Goal: Information Seeking & Learning: Learn about a topic

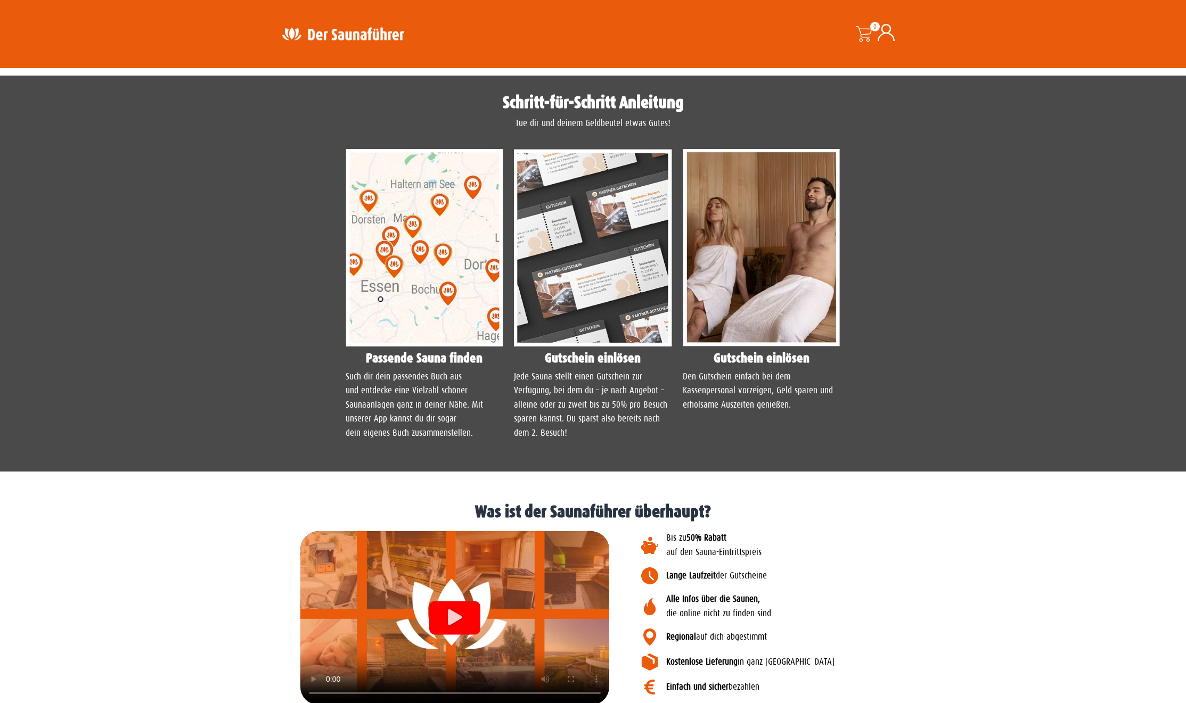
scroll to position [755, 0]
click at [413, 331] on img at bounding box center [425, 248] width 158 height 198
click at [432, 346] on img at bounding box center [425, 248] width 158 height 198
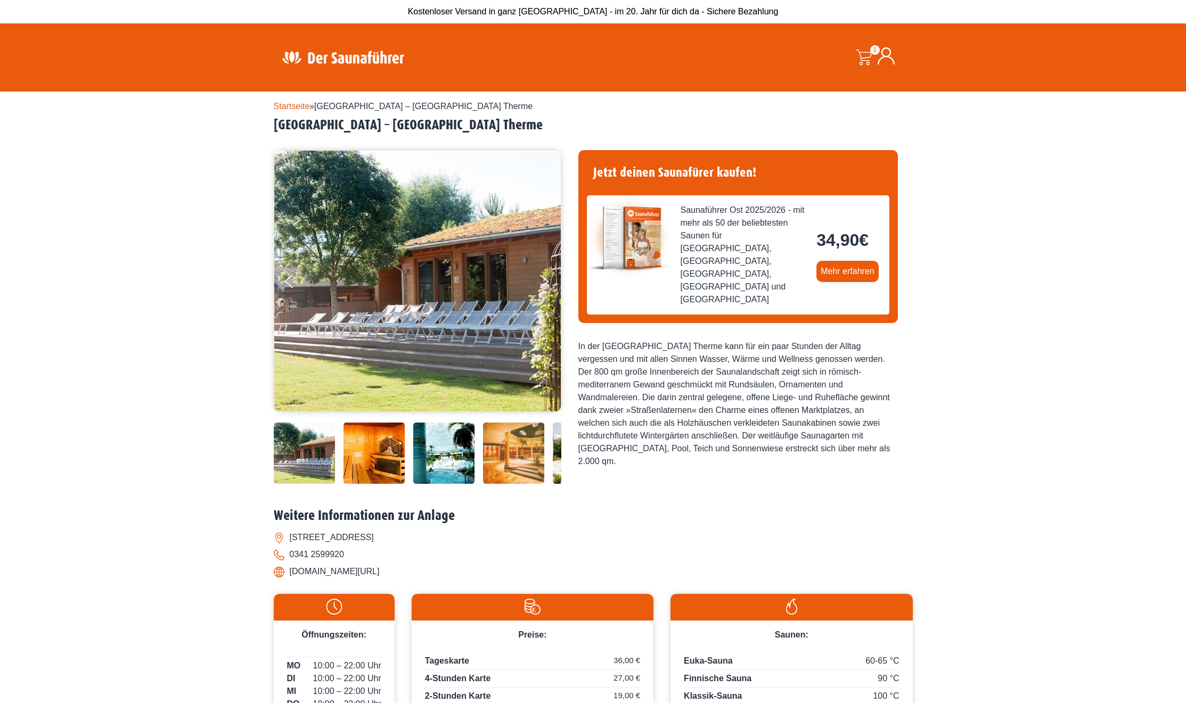
scroll to position [0, 0]
click at [303, 51] on img at bounding box center [343, 57] width 138 height 21
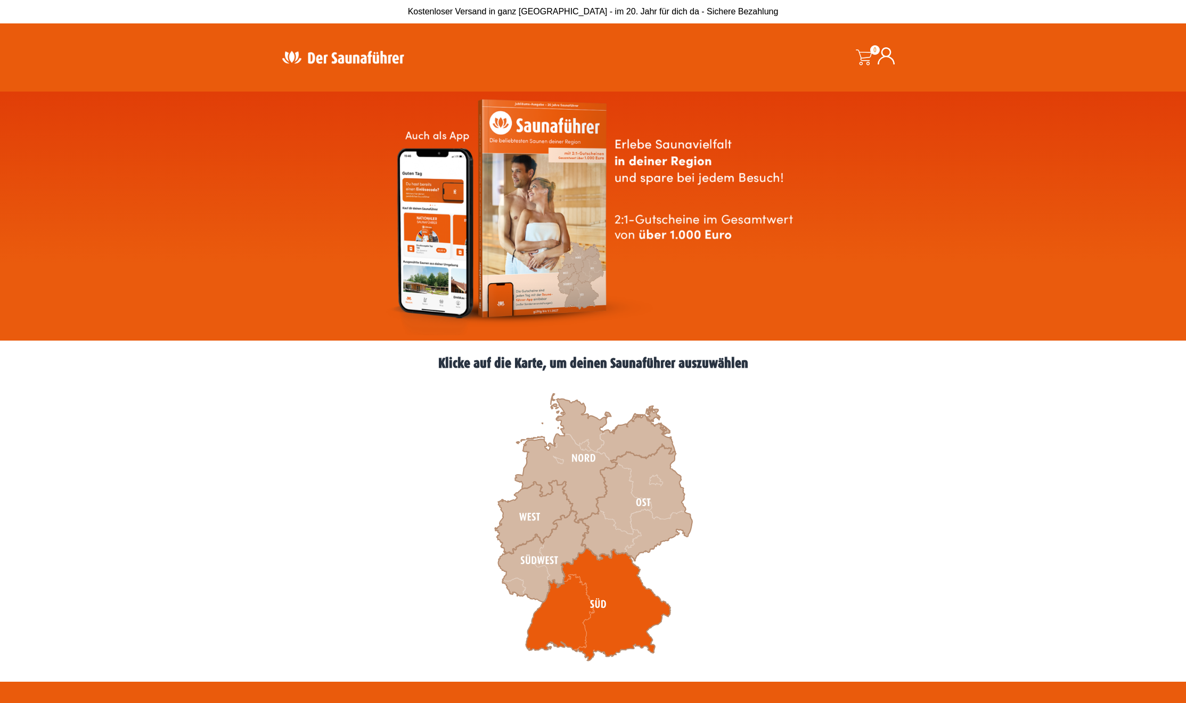
click at [570, 593] on icon at bounding box center [598, 604] width 145 height 113
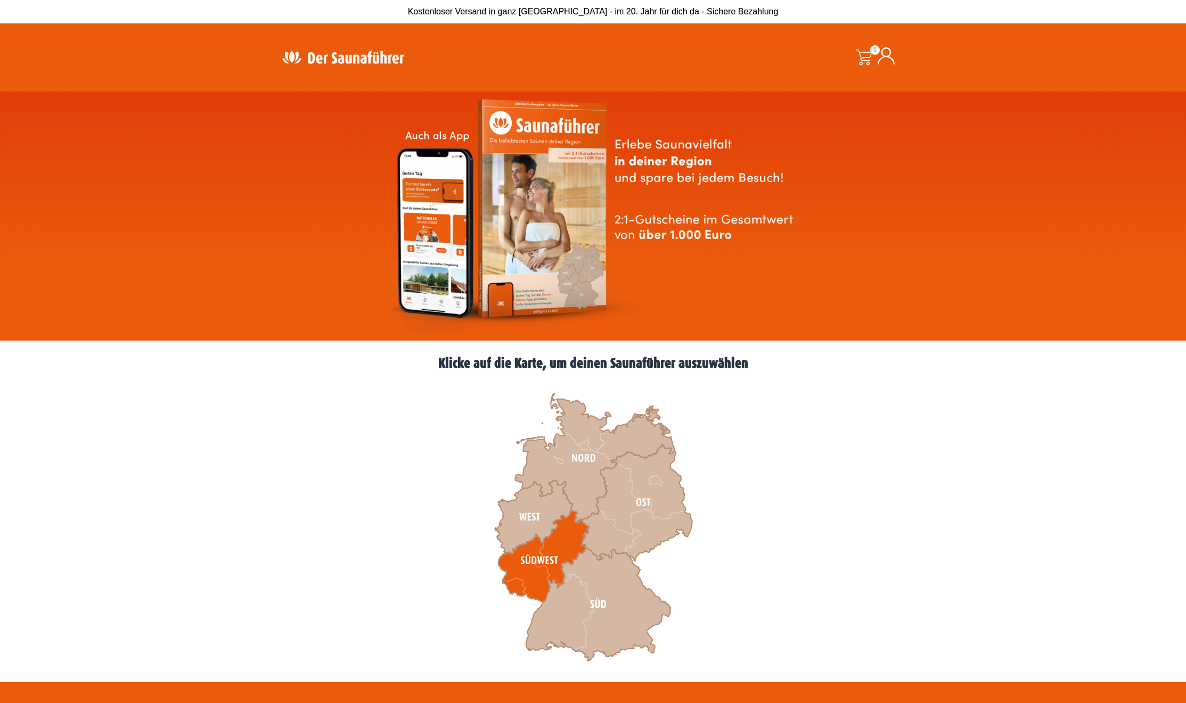
click at [567, 555] on icon at bounding box center [543, 557] width 91 height 92
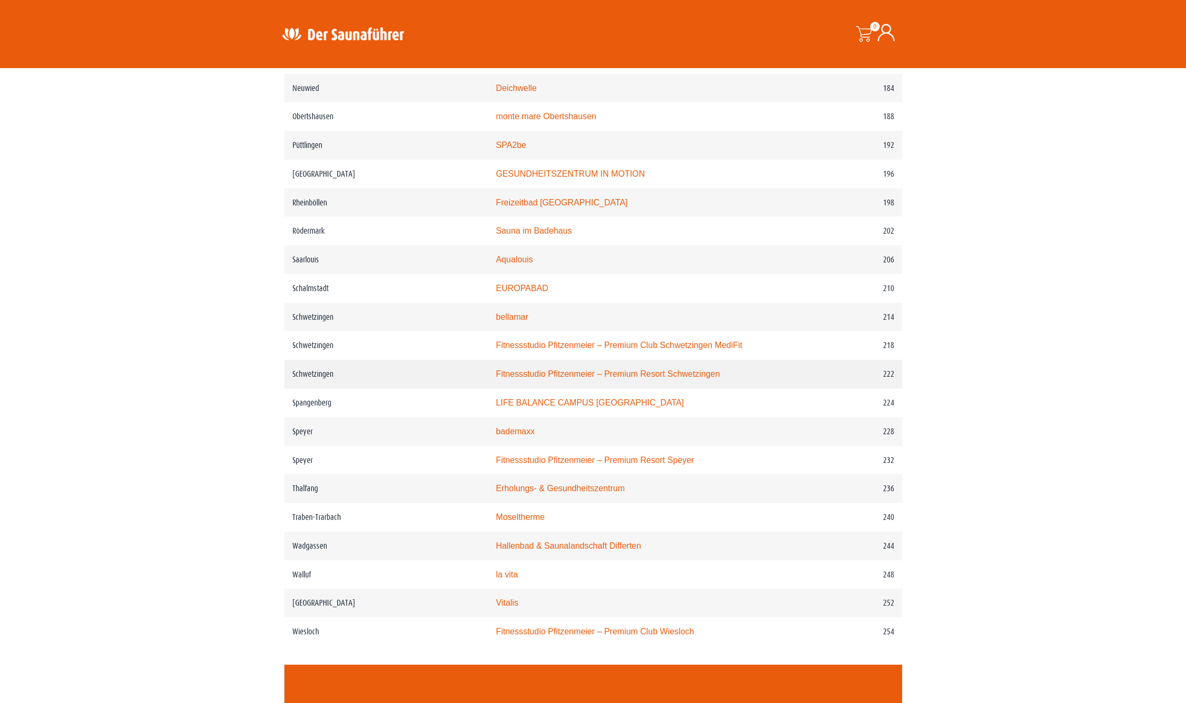
scroll to position [1831, 0]
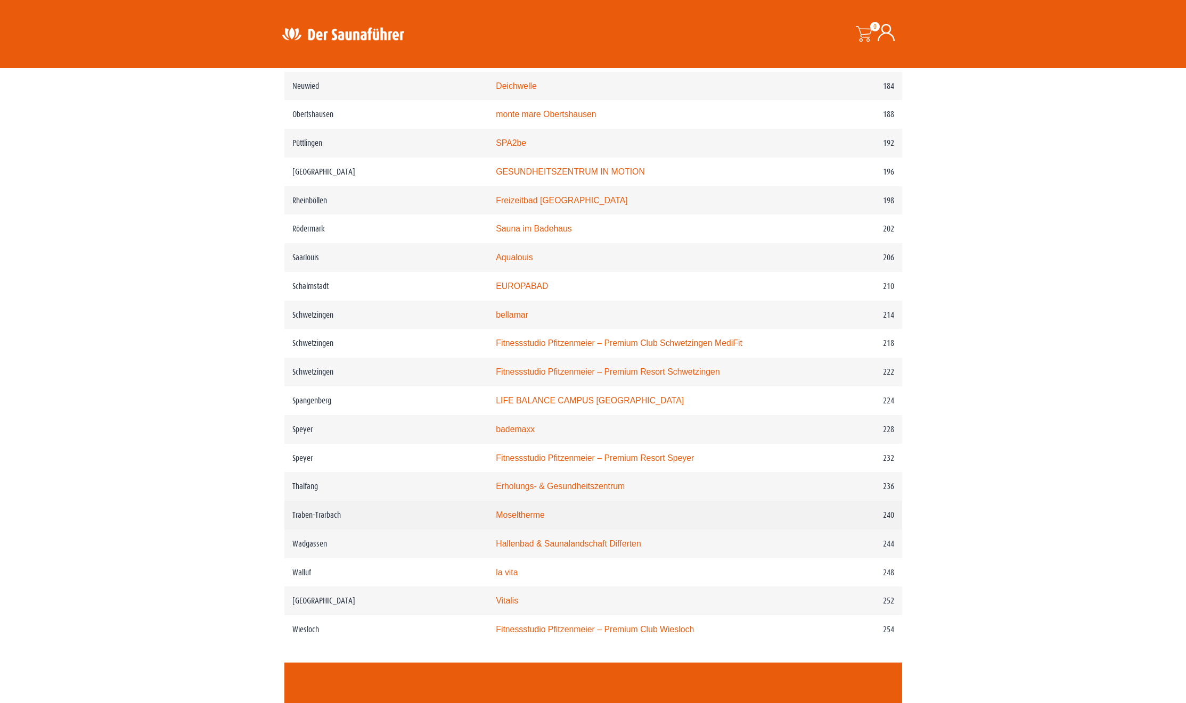
click at [496, 519] on link "Moseltherme" at bounding box center [520, 515] width 48 height 9
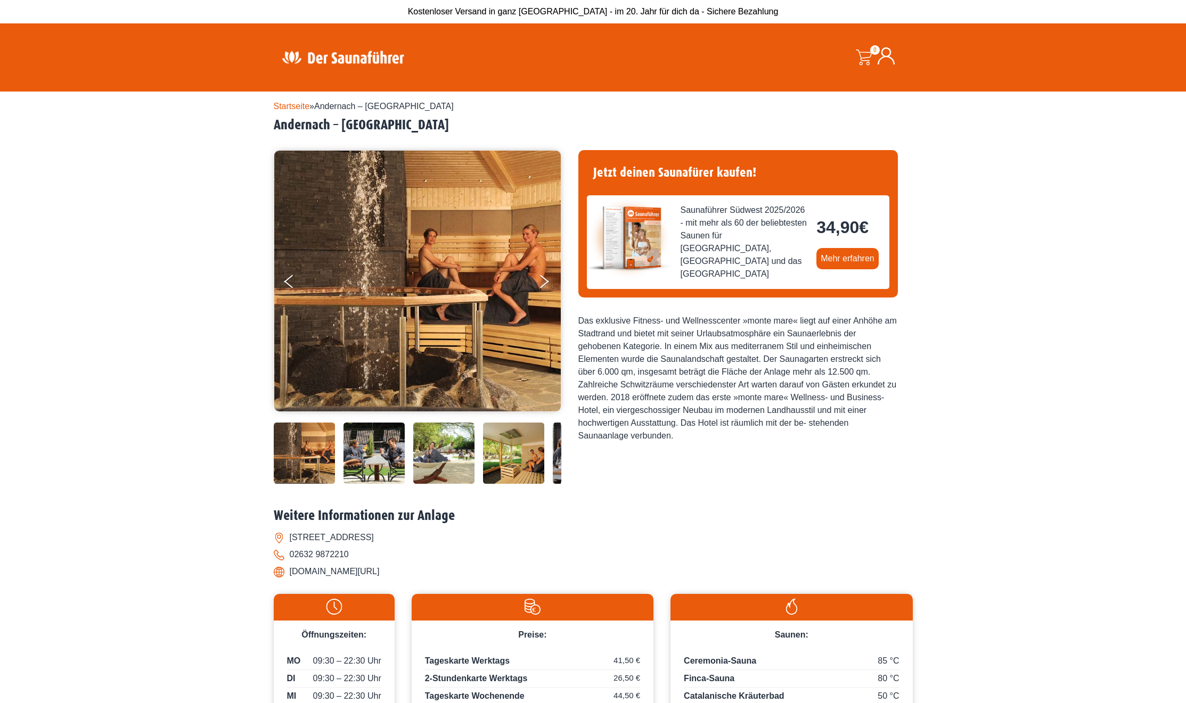
click at [331, 55] on img at bounding box center [343, 57] width 138 height 21
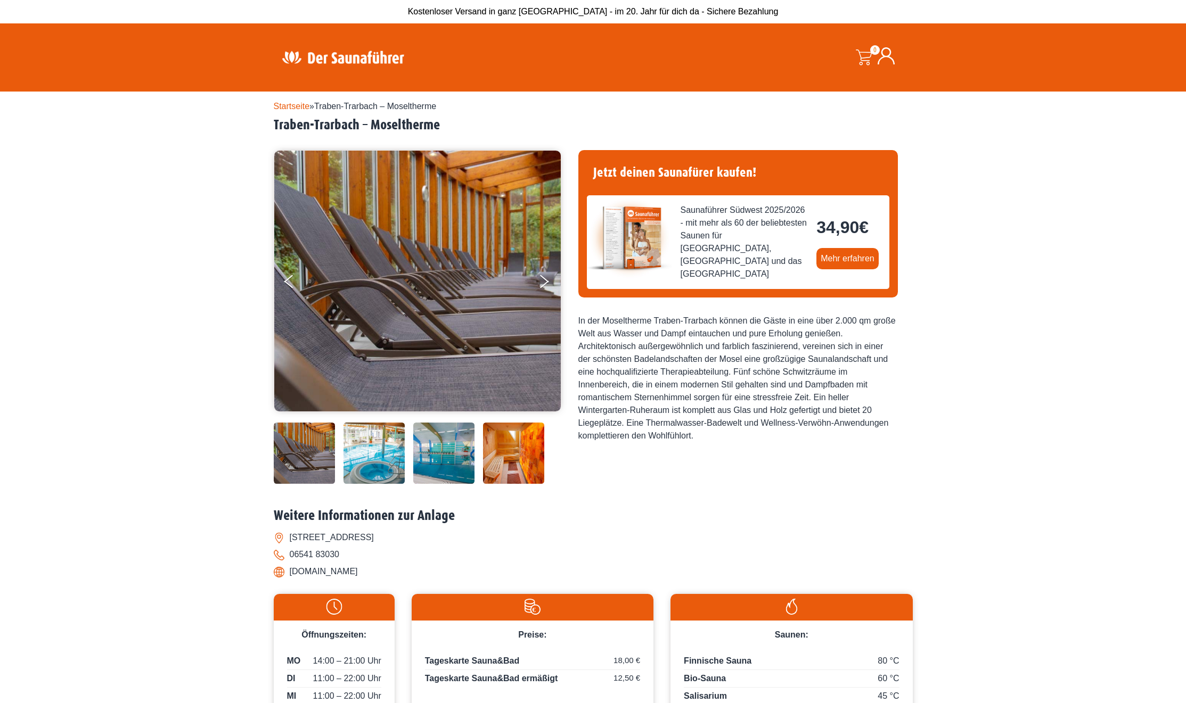
click at [382, 484] on img at bounding box center [373, 453] width 61 height 61
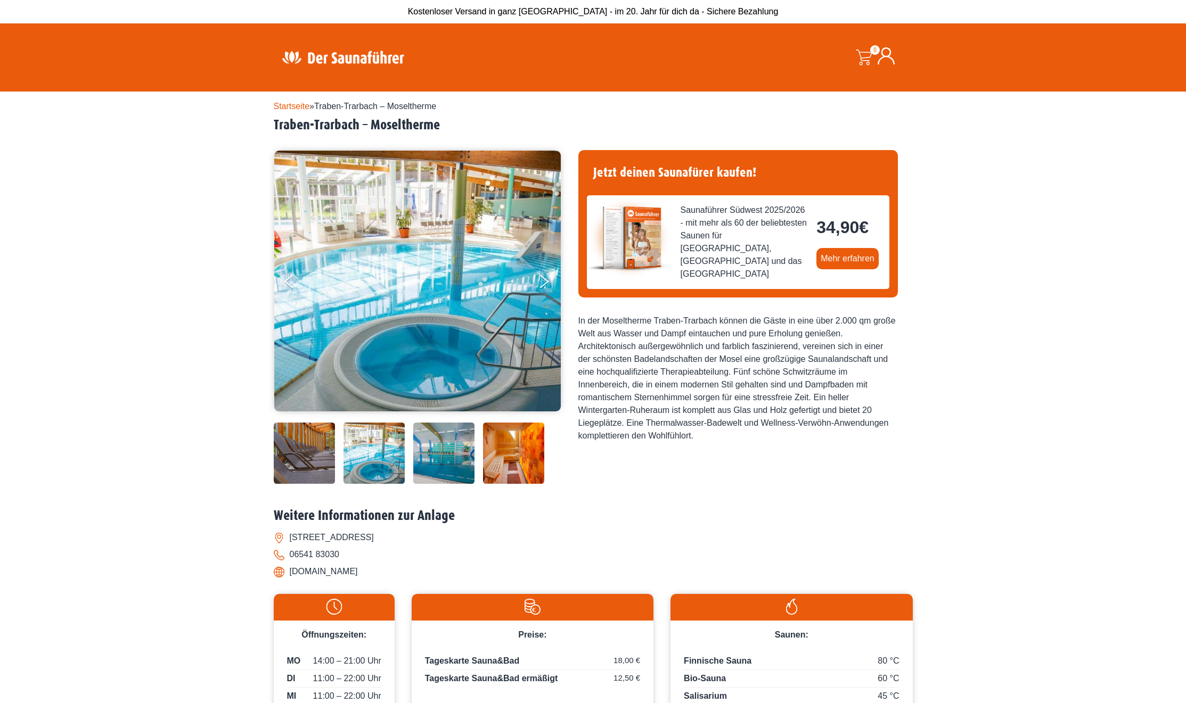
click at [421, 484] on img at bounding box center [443, 453] width 61 height 61
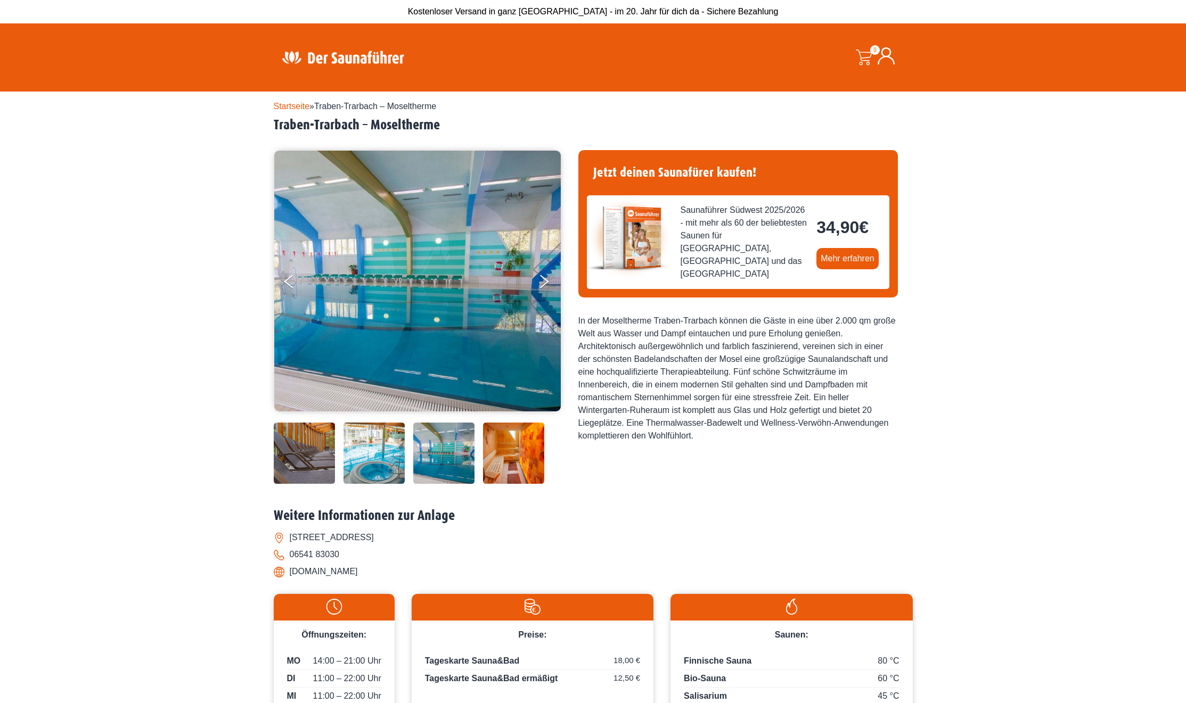
click at [503, 484] on img at bounding box center [513, 453] width 61 height 61
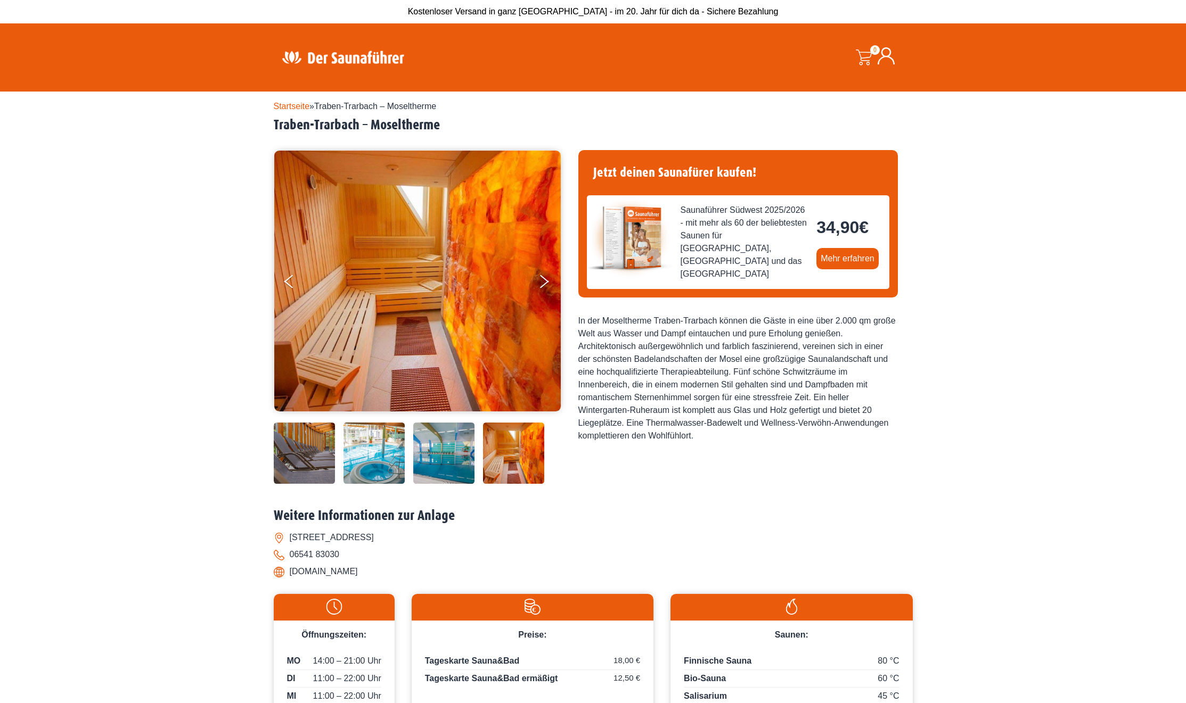
click at [513, 423] on img at bounding box center [513, 423] width 61 height 0
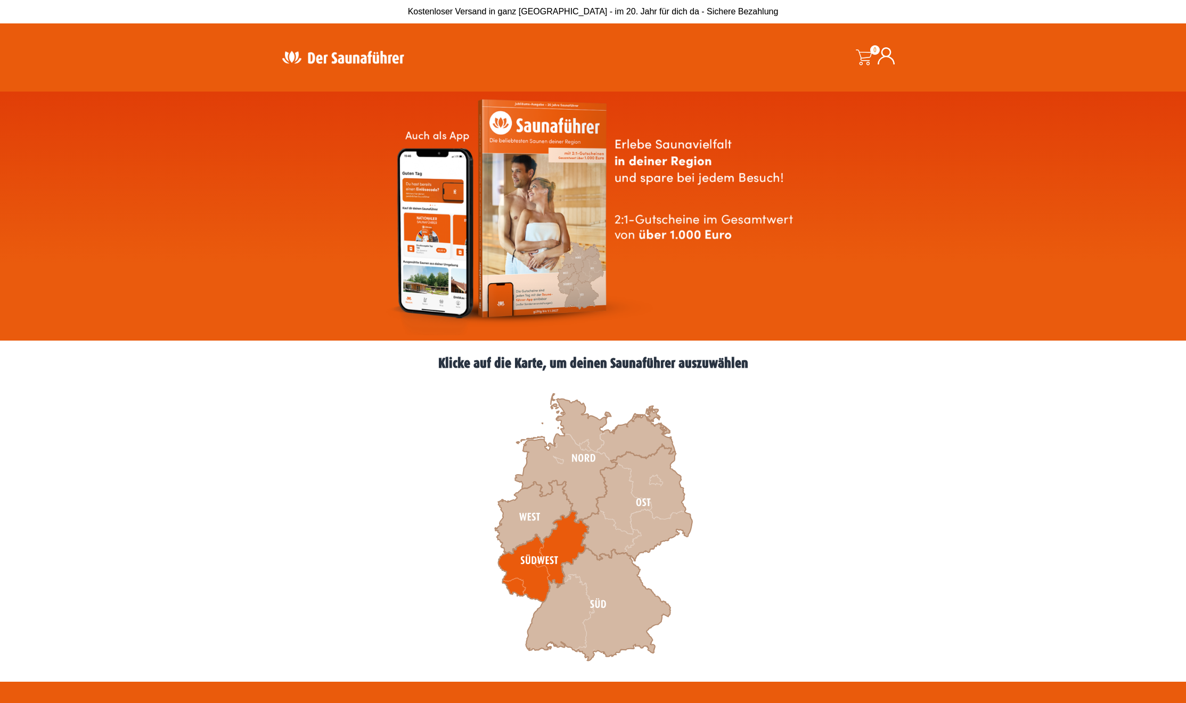
click at [535, 556] on icon at bounding box center [543, 557] width 91 height 92
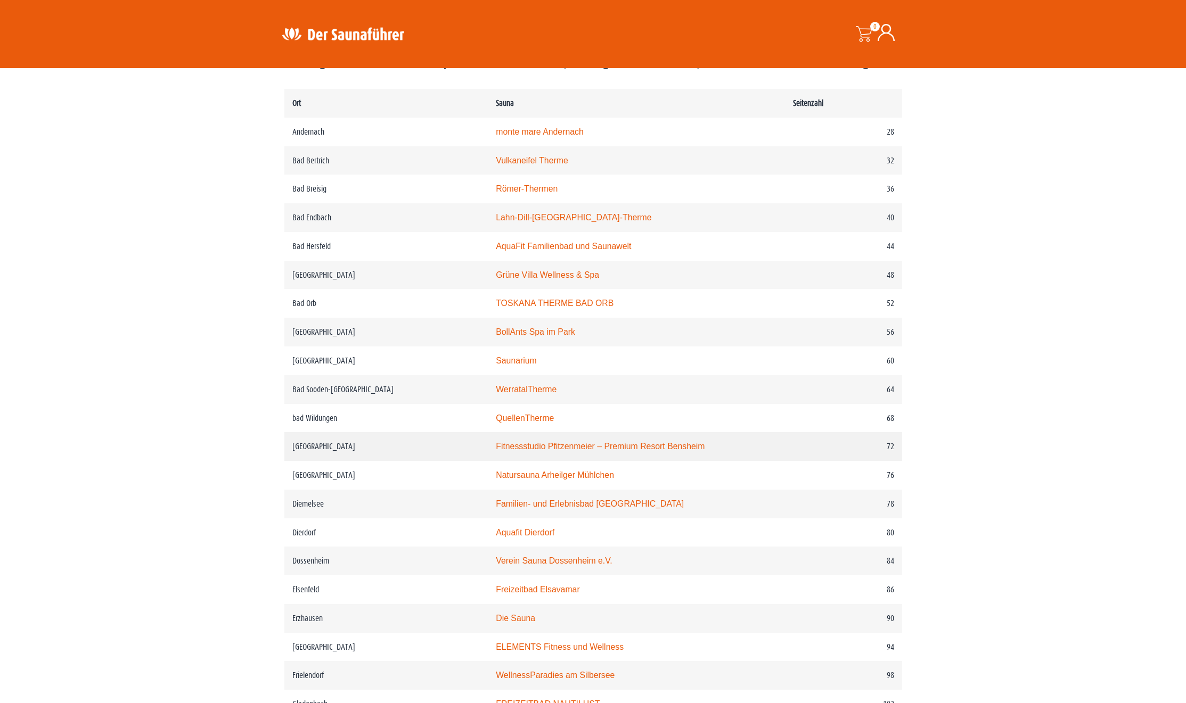
scroll to position [546, 0]
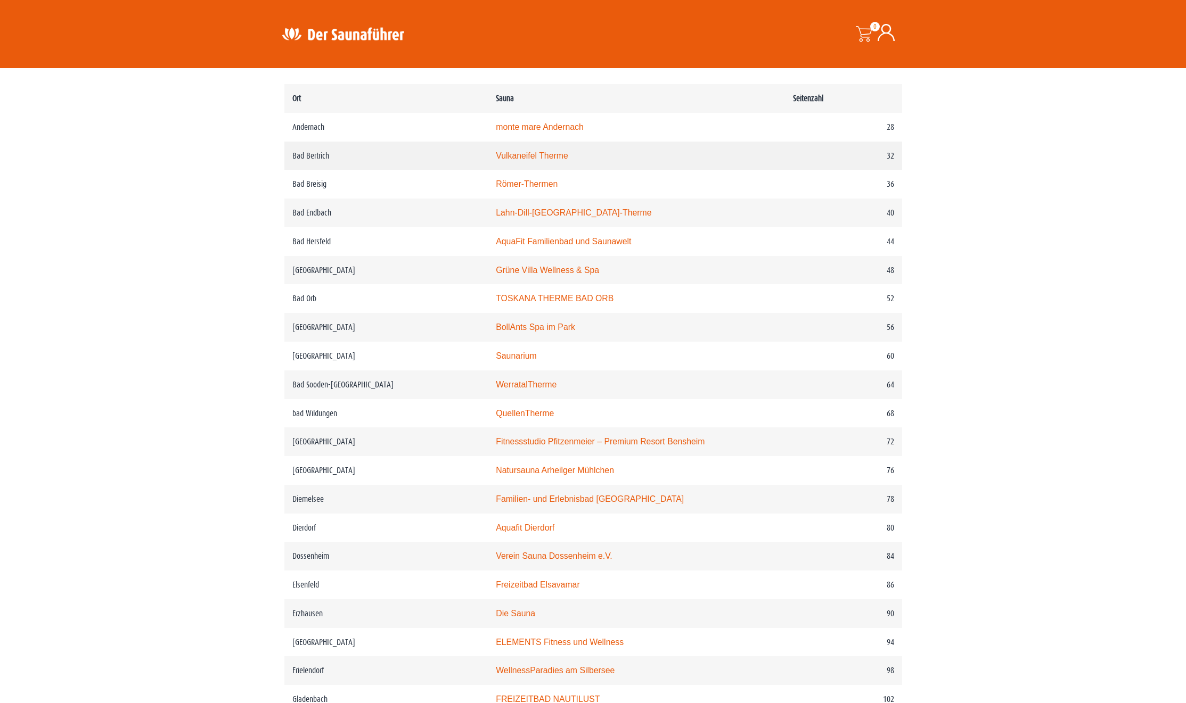
click at [496, 160] on link "Vulkaneifel Therme" at bounding box center [532, 155] width 72 height 9
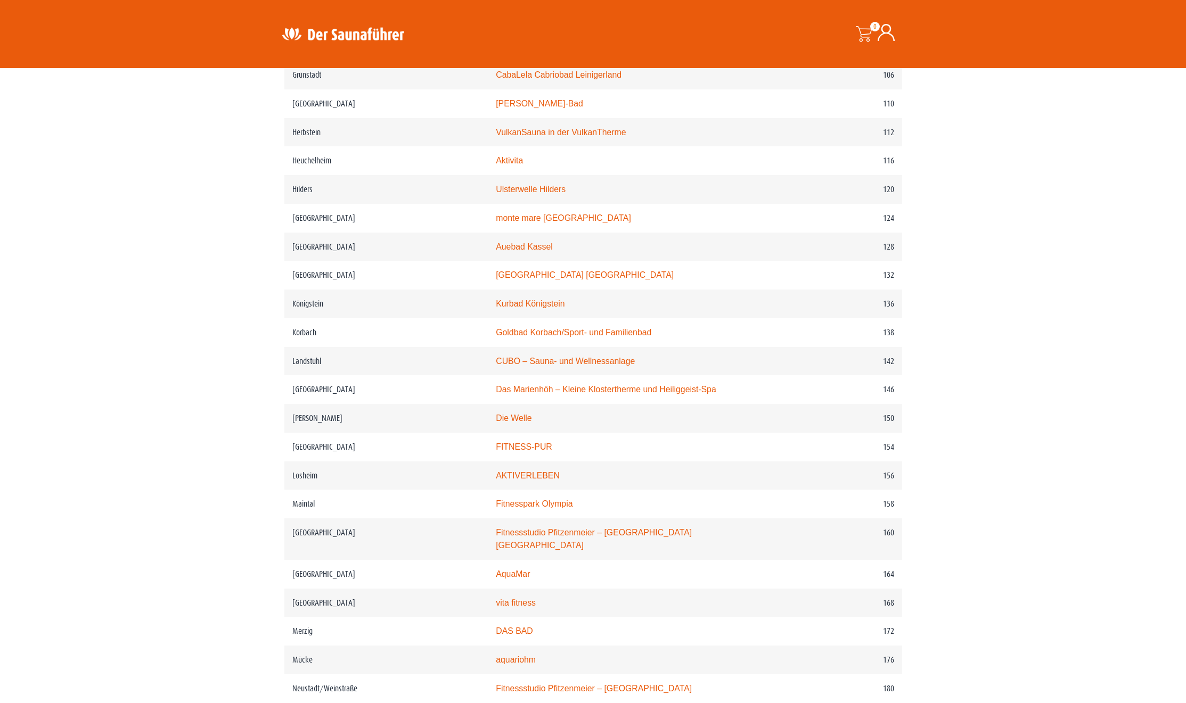
scroll to position [1200, 0]
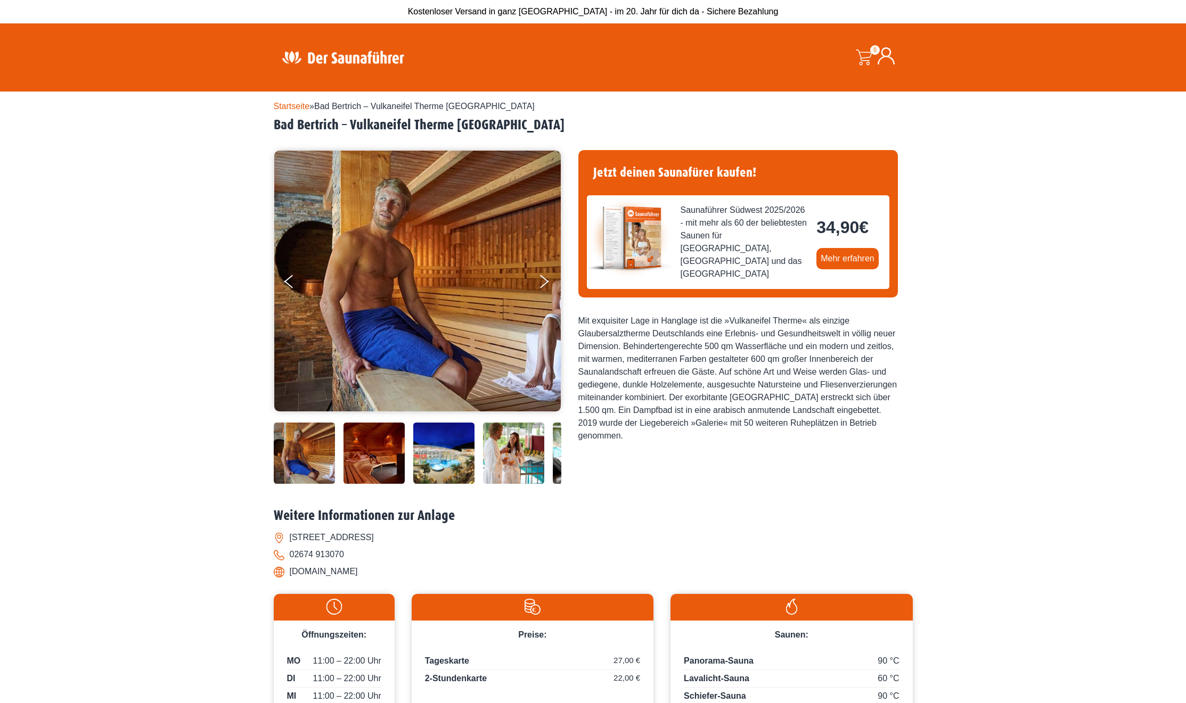
click at [369, 484] on img at bounding box center [373, 453] width 61 height 61
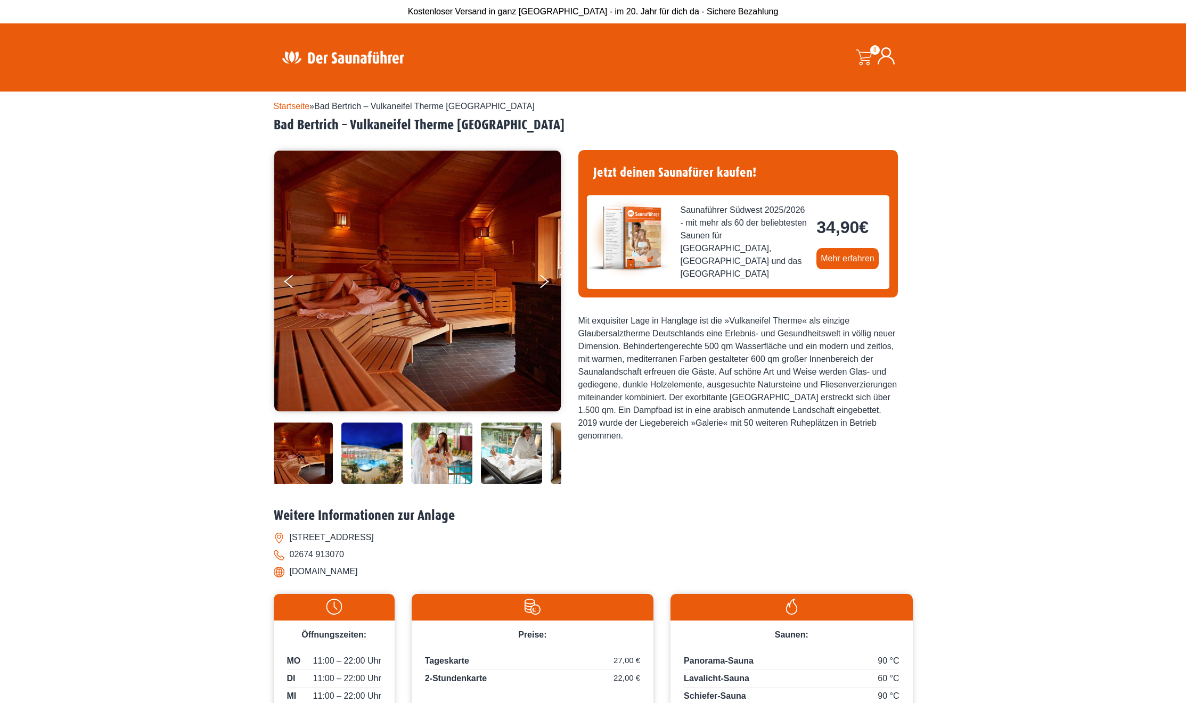
click at [398, 484] on img at bounding box center [371, 453] width 61 height 61
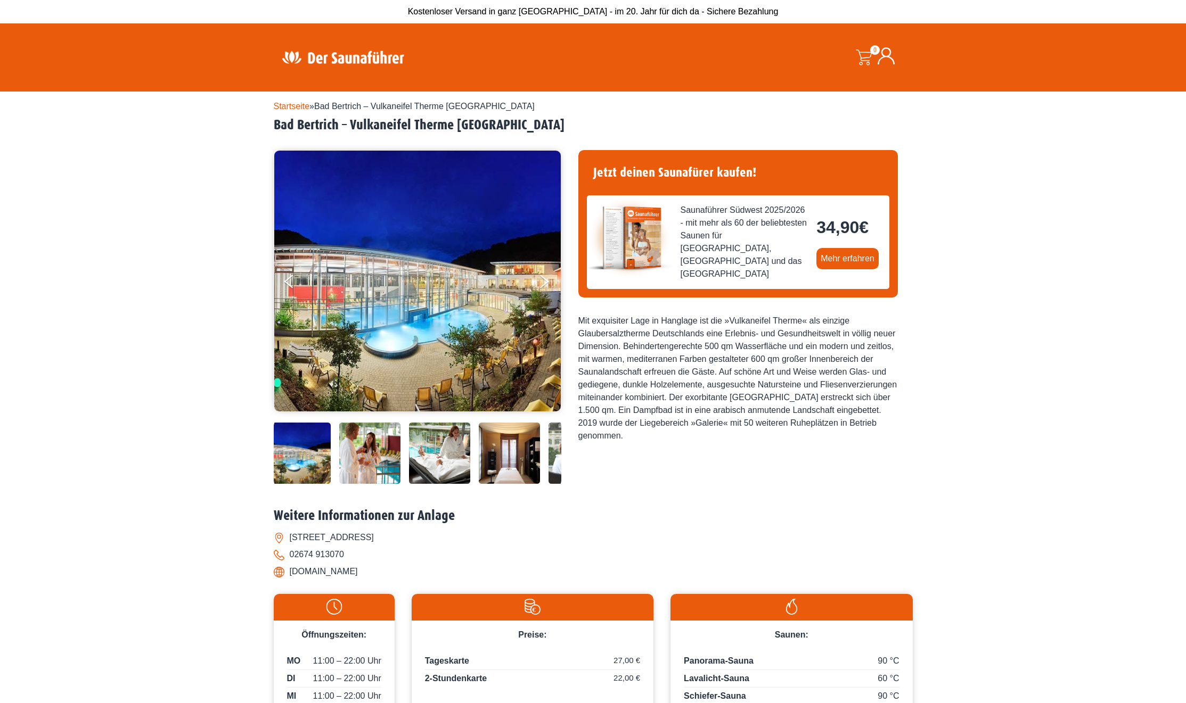
click at [440, 484] on img at bounding box center [439, 453] width 61 height 61
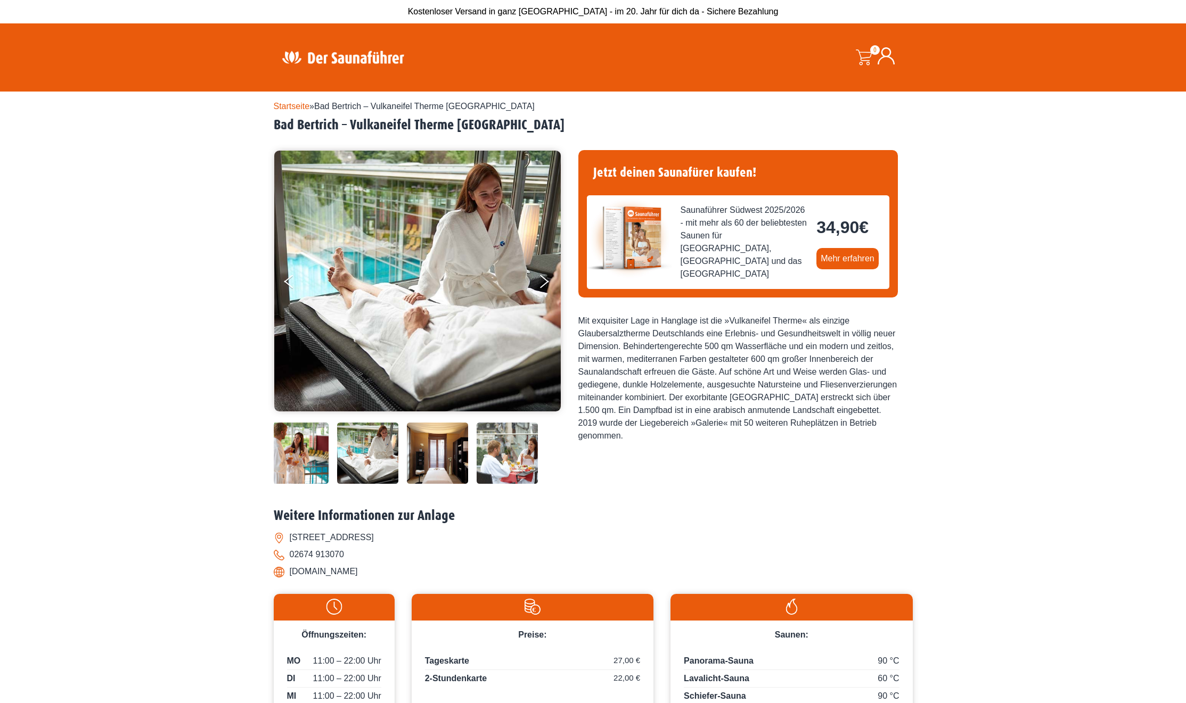
click at [462, 484] on img at bounding box center [437, 453] width 61 height 61
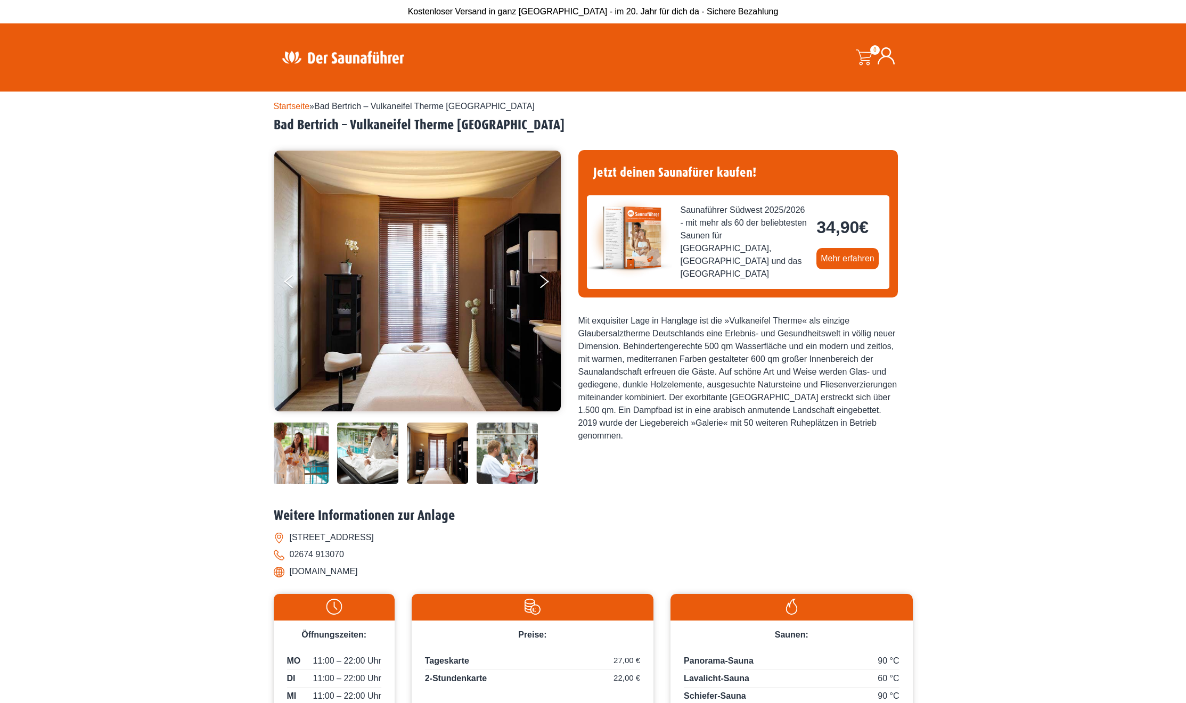
click at [480, 484] on img at bounding box center [507, 453] width 61 height 61
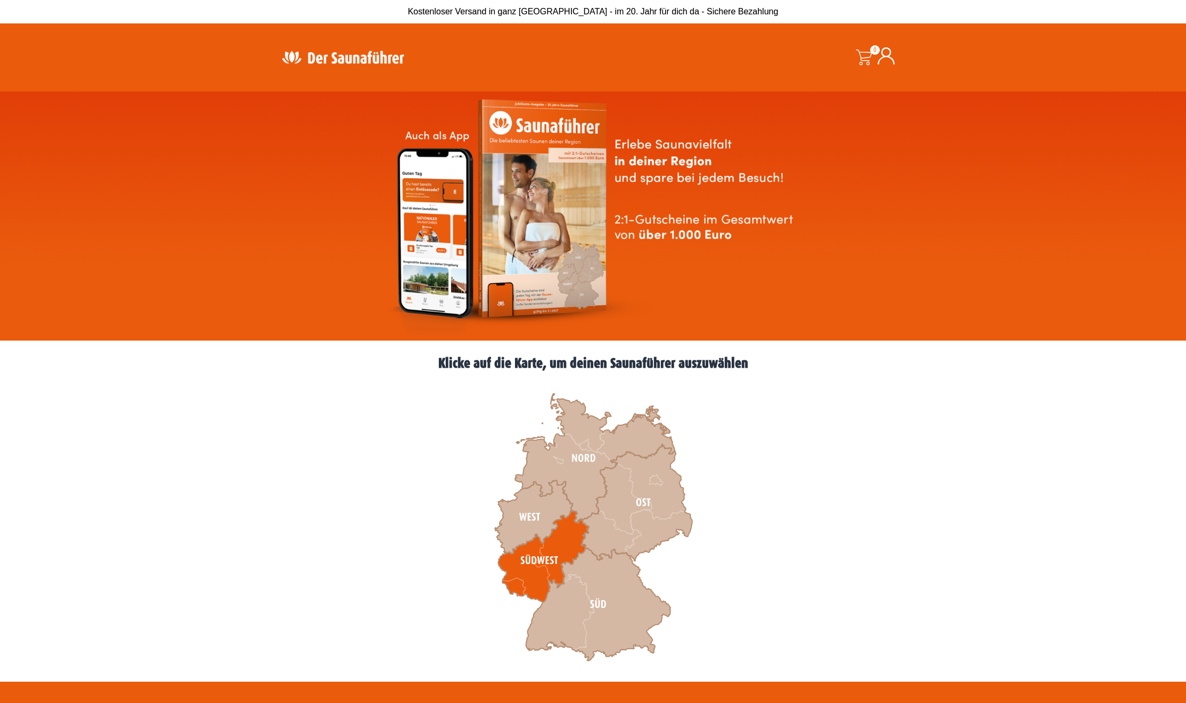
click at [557, 546] on icon at bounding box center [543, 557] width 91 height 92
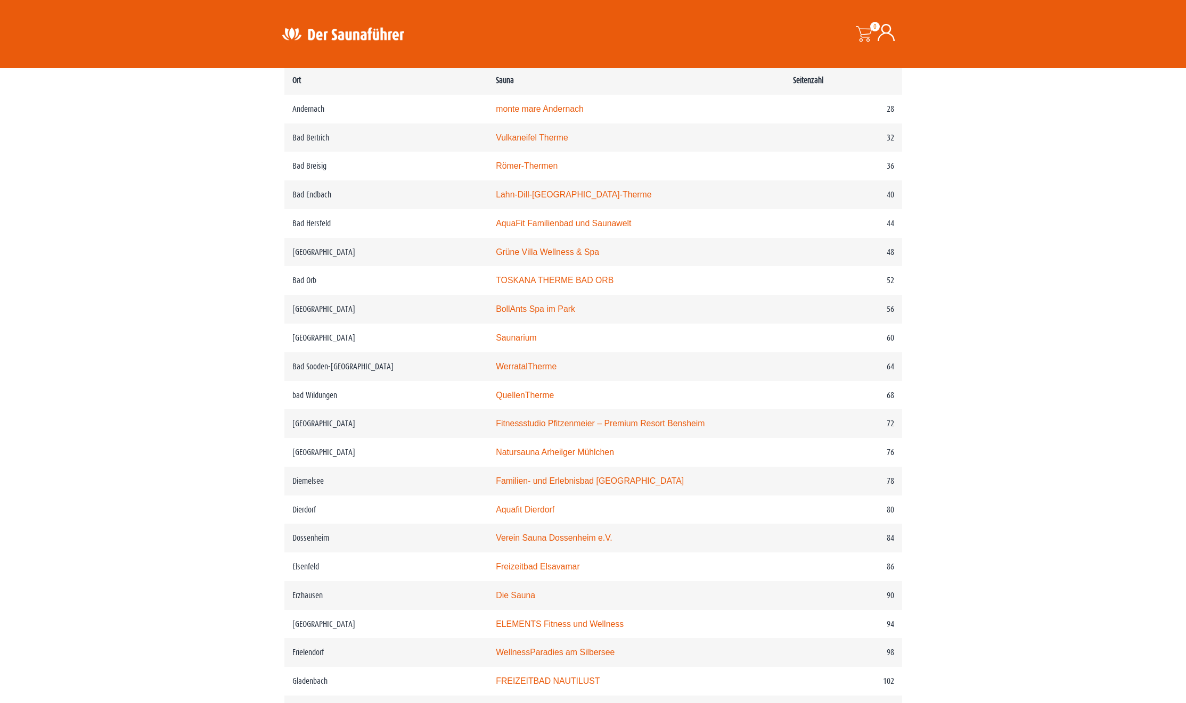
scroll to position [597, 0]
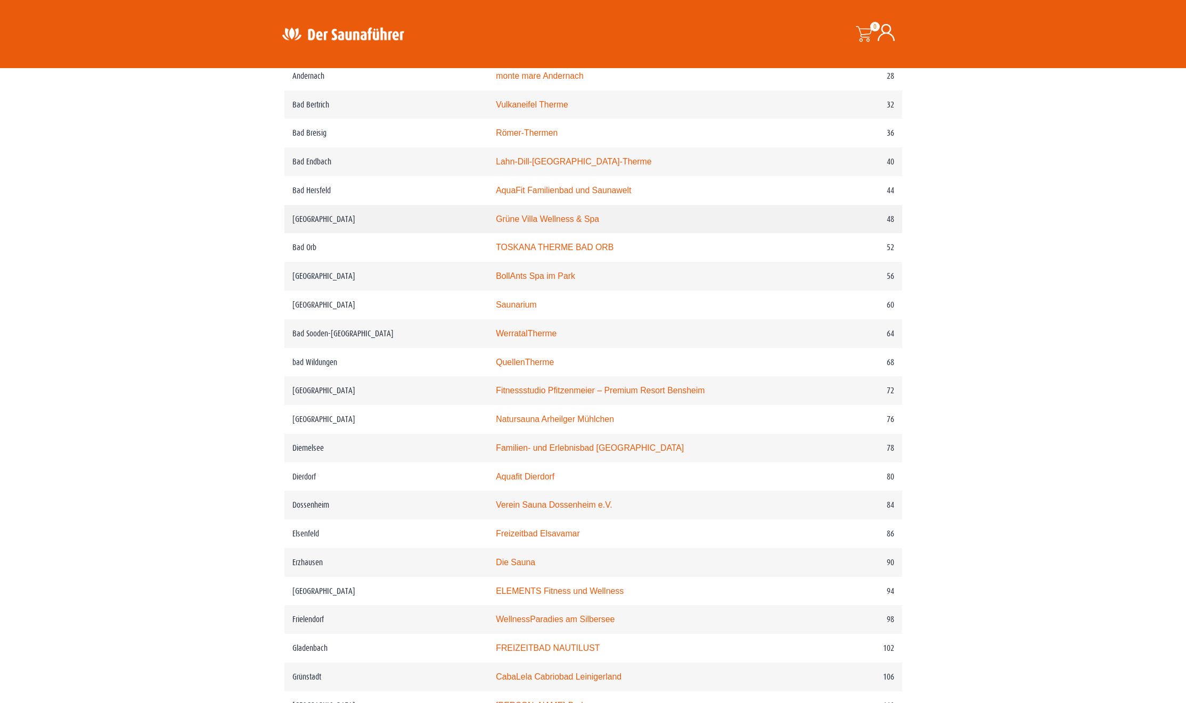
click at [496, 224] on link "Grüne Villa Wellness & Spa" at bounding box center [547, 219] width 103 height 9
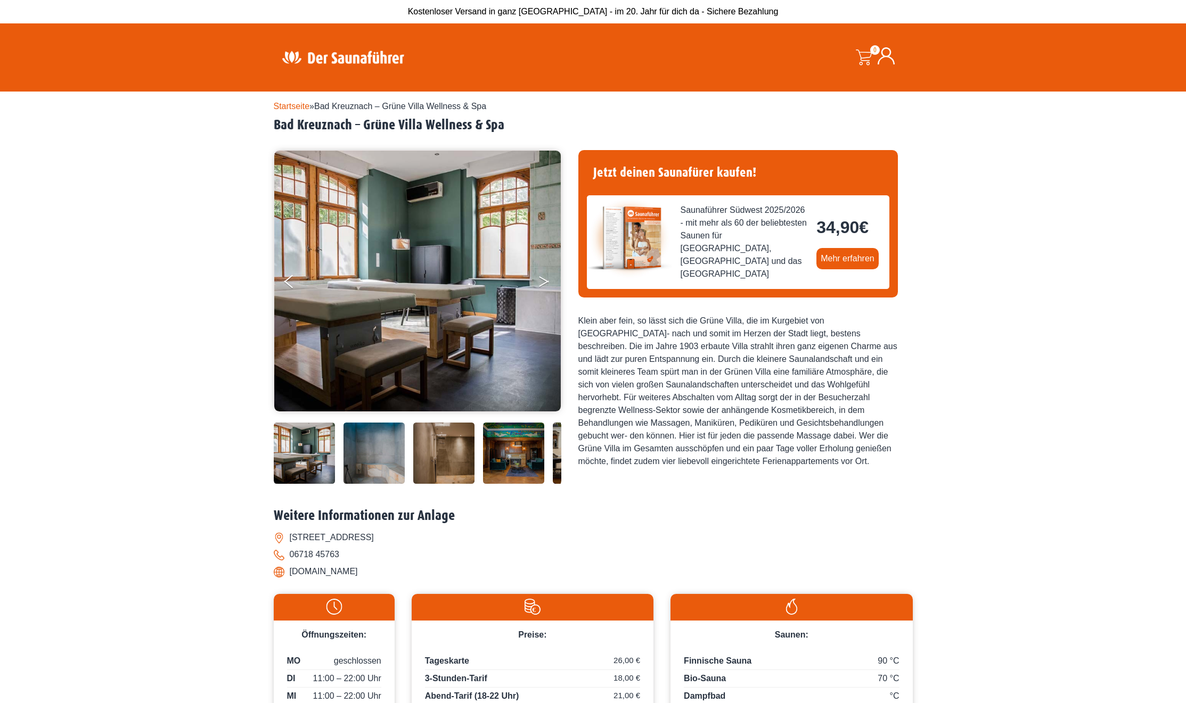
click at [539, 284] on button "Next" at bounding box center [551, 284] width 27 height 27
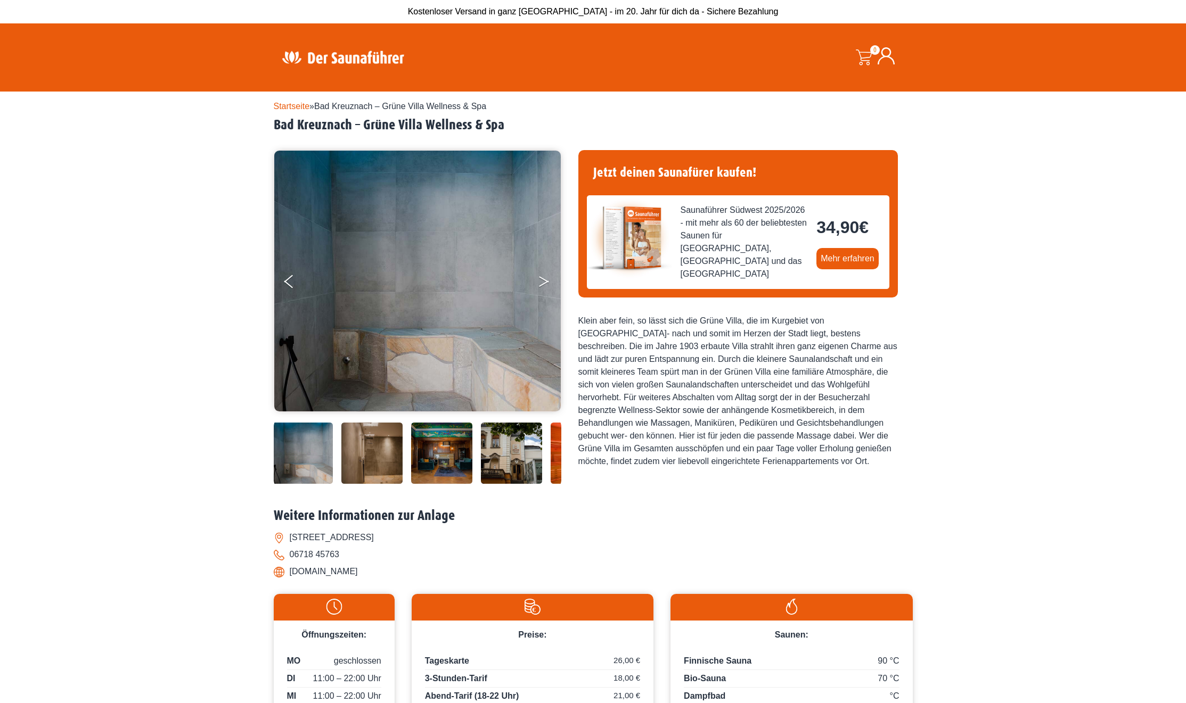
click at [539, 284] on button "Next" at bounding box center [551, 284] width 27 height 27
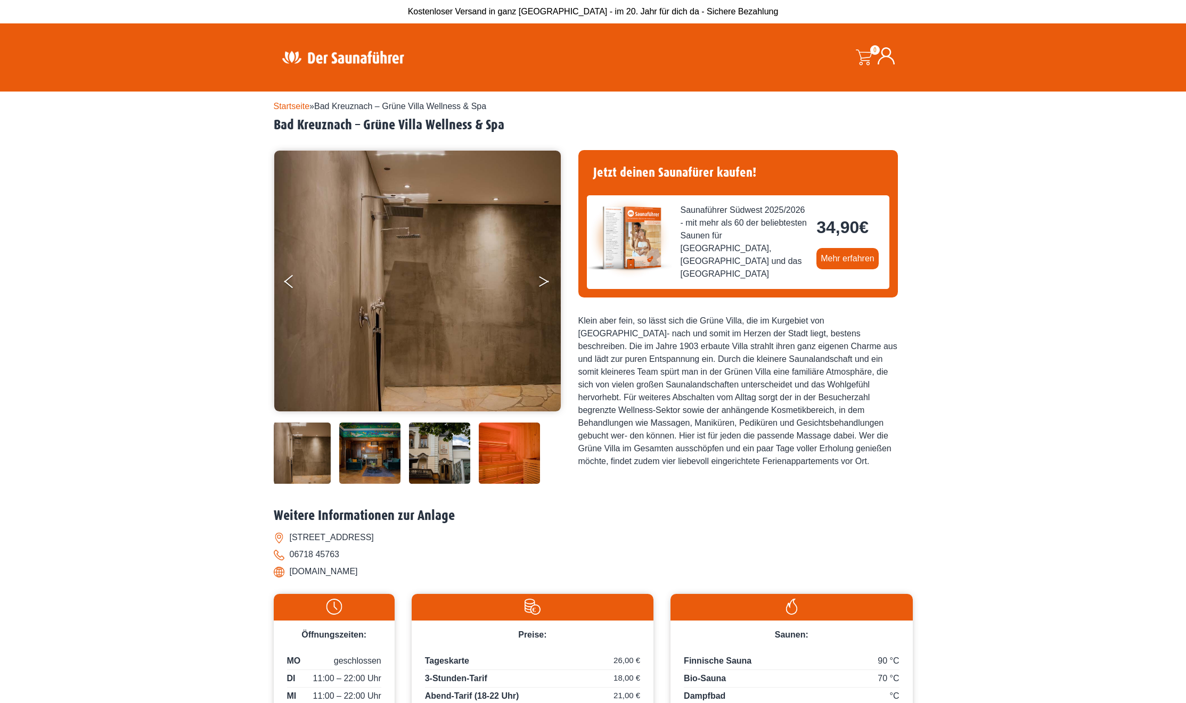
click at [539, 284] on button "Next" at bounding box center [551, 284] width 27 height 27
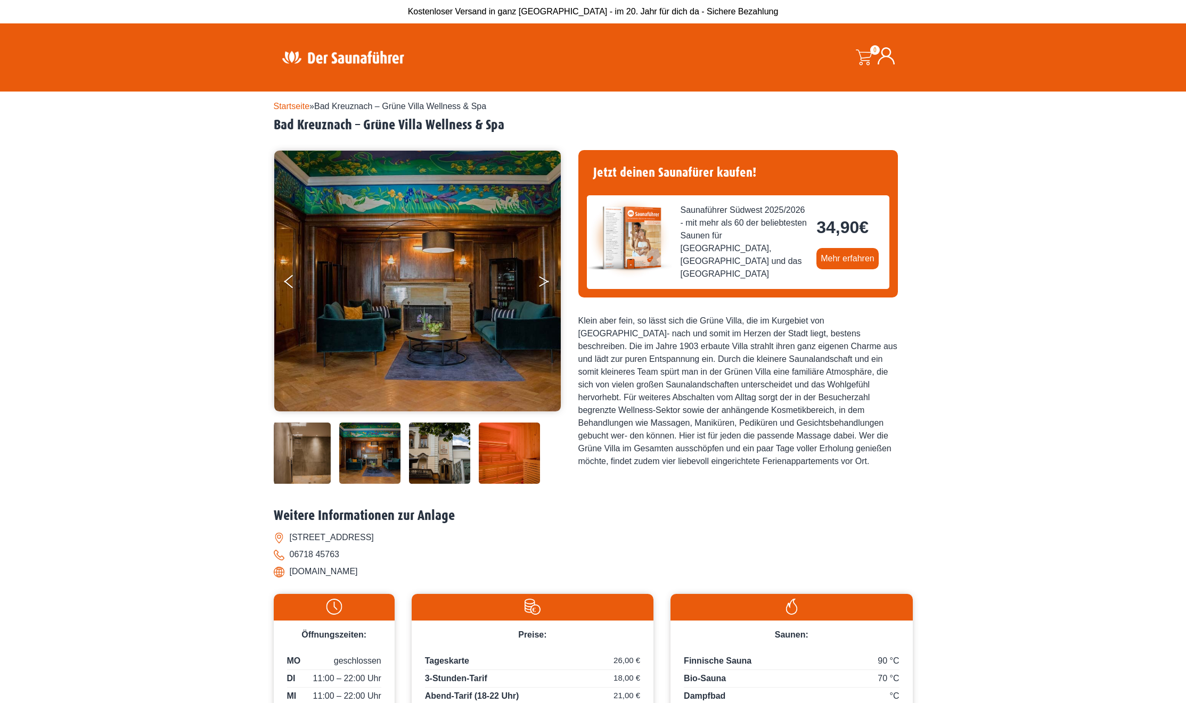
click at [539, 284] on button "Next" at bounding box center [551, 284] width 27 height 27
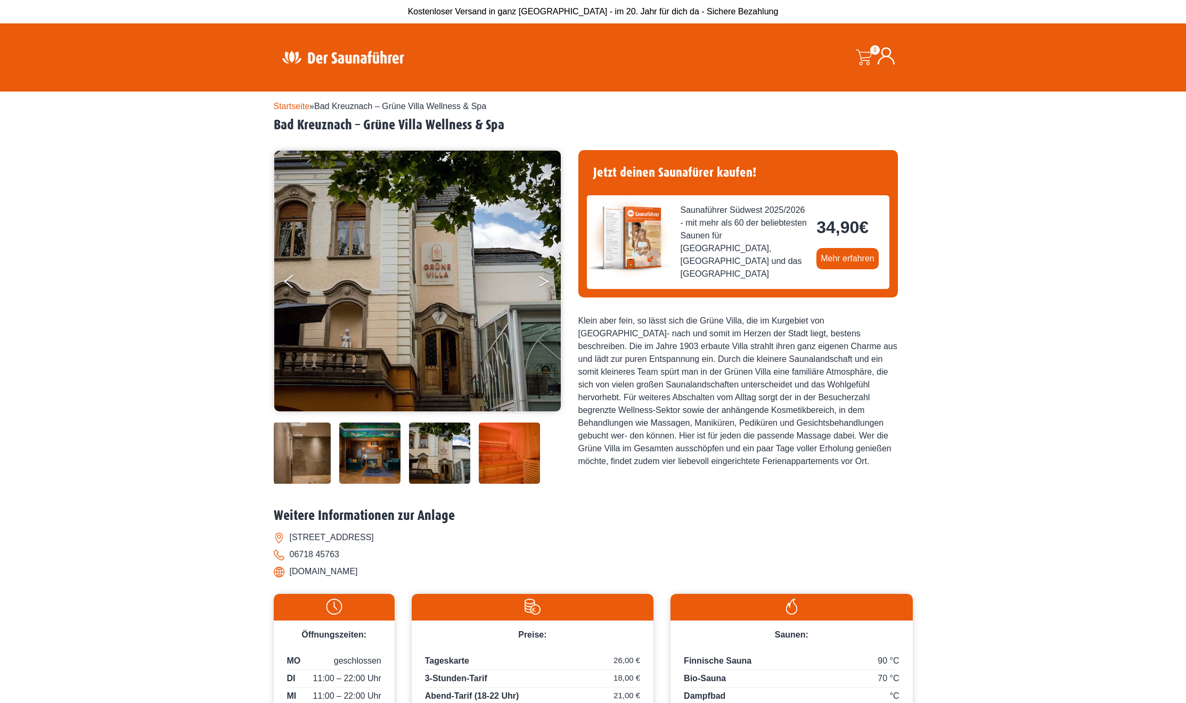
click at [539, 284] on button "Next" at bounding box center [551, 284] width 27 height 27
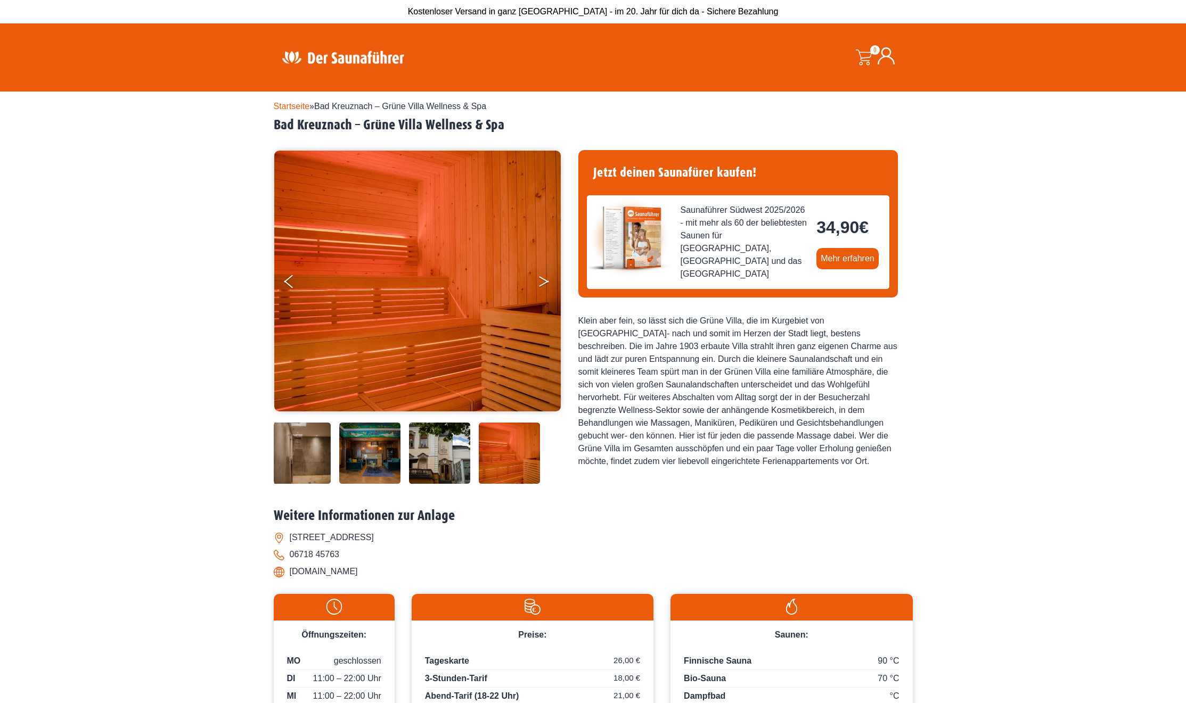
click at [539, 284] on button "Next" at bounding box center [551, 284] width 27 height 27
